Goal: Navigation & Orientation: Find specific page/section

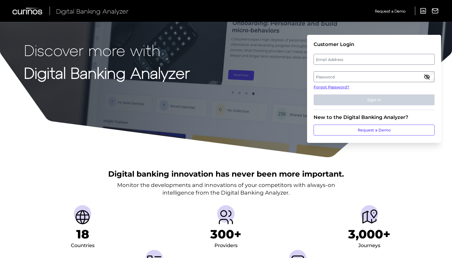
click at [325, 63] on label "Email Address" at bounding box center [374, 60] width 120 height 10
click at [325, 63] on input "email" at bounding box center [374, 59] width 121 height 11
click at [325, 60] on input "Email Address" at bounding box center [374, 59] width 121 height 11
paste input "[EMAIL_ADDRESS][DOMAIN_NAME]"
type input "[EMAIL_ADDRESS][DOMAIN_NAME]"
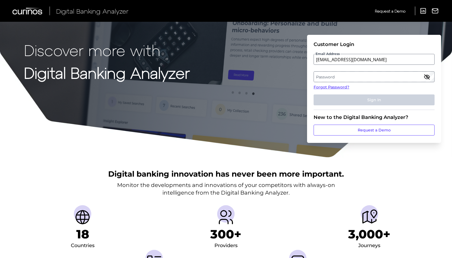
click at [323, 73] on label "Password" at bounding box center [374, 77] width 120 height 10
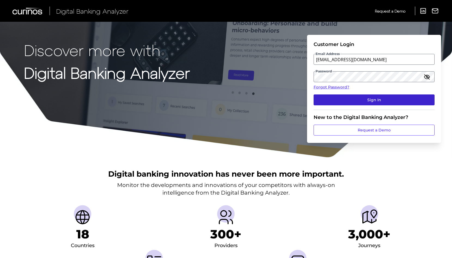
click at [325, 98] on button "Sign In" at bounding box center [374, 100] width 121 height 11
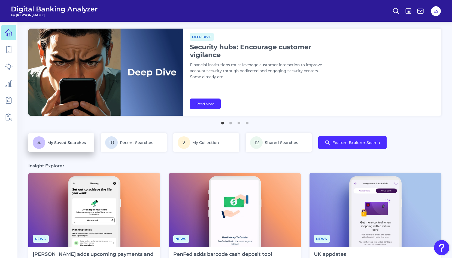
click at [73, 144] on span "My Saved Searches" at bounding box center [66, 142] width 38 height 5
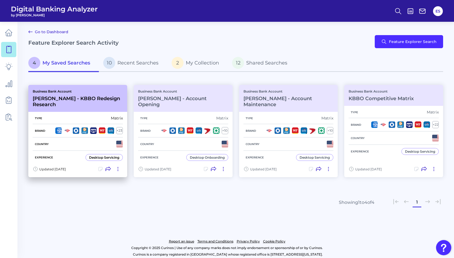
click at [108, 94] on div "Business Bank Account [PERSON_NAME] - KBBO Redesign Research" at bounding box center [78, 98] width 90 height 18
